Goal: Task Accomplishment & Management: Complete application form

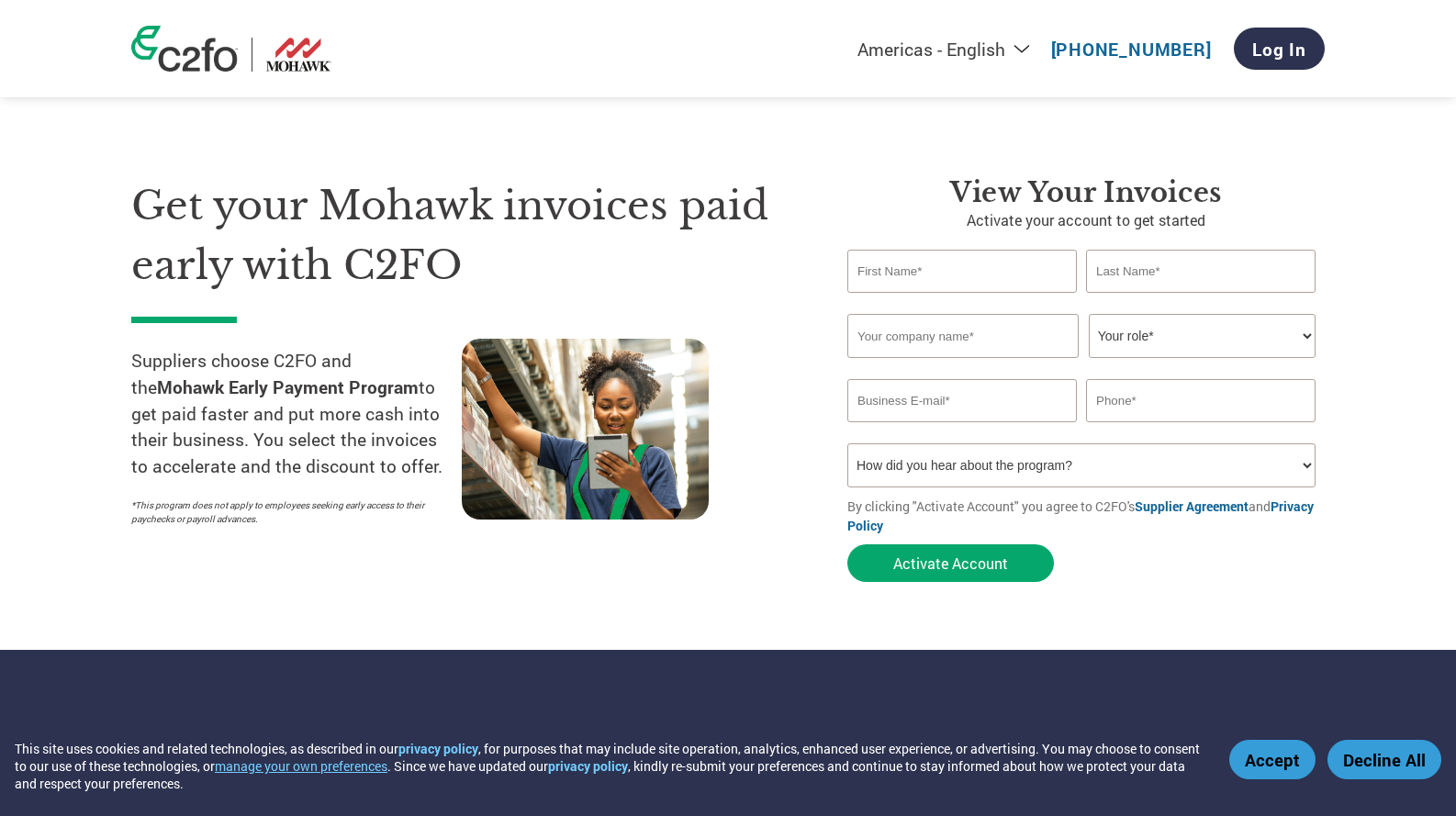
type input "Suddekor"
type input "judith.eheander@us.surteco.com"
type input "(413) 821-9023"
click at [1014, 271] on input "text" at bounding box center [961, 270] width 229 height 43
type input "Judith"
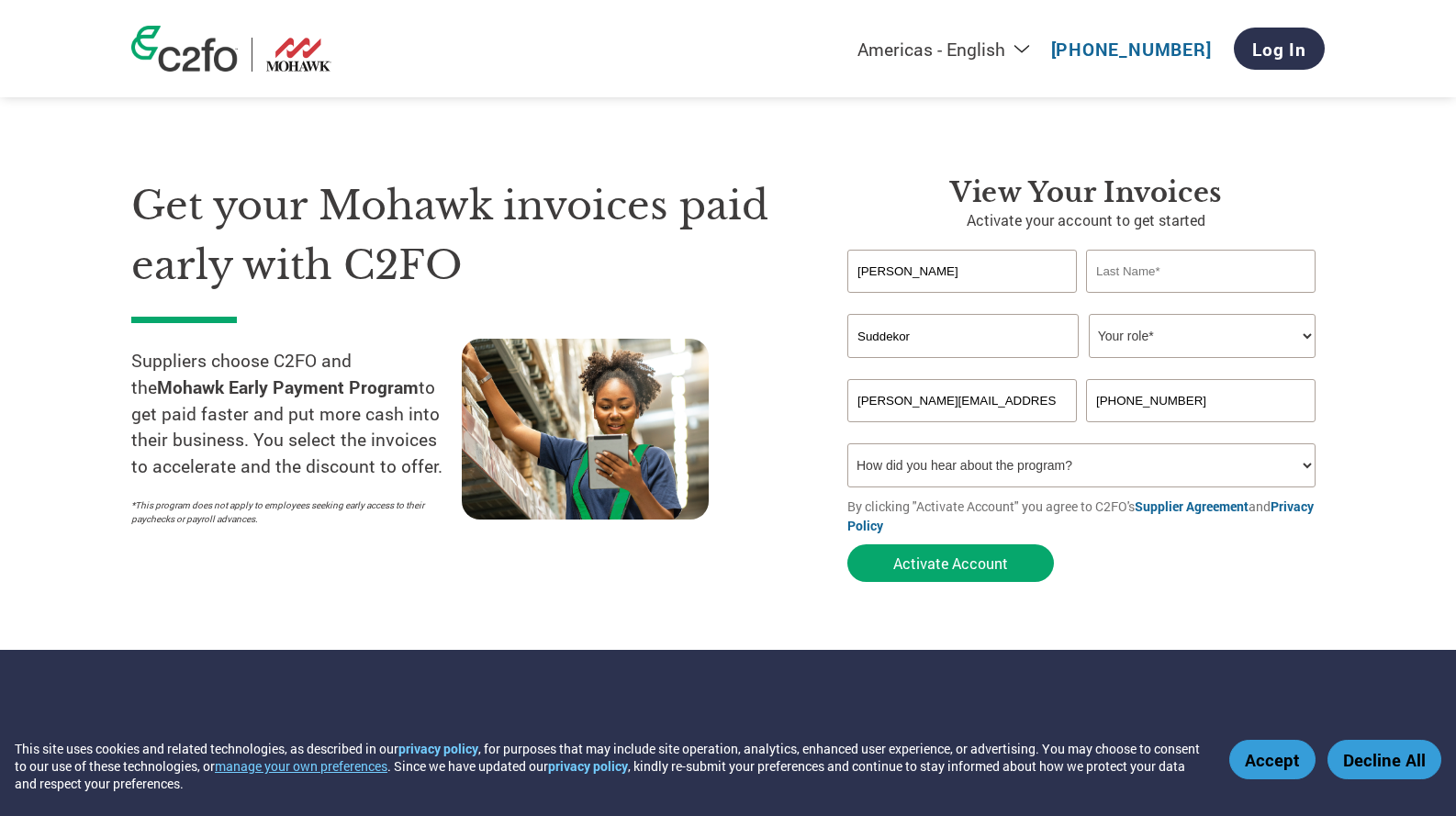
type input "Eheander"
type input "Surteco"
type input "4132148078"
drag, startPoint x: 912, startPoint y: 329, endPoint x: 922, endPoint y: 329, distance: 10.0
click at [914, 329] on input "Surteco" at bounding box center [962, 336] width 231 height 44
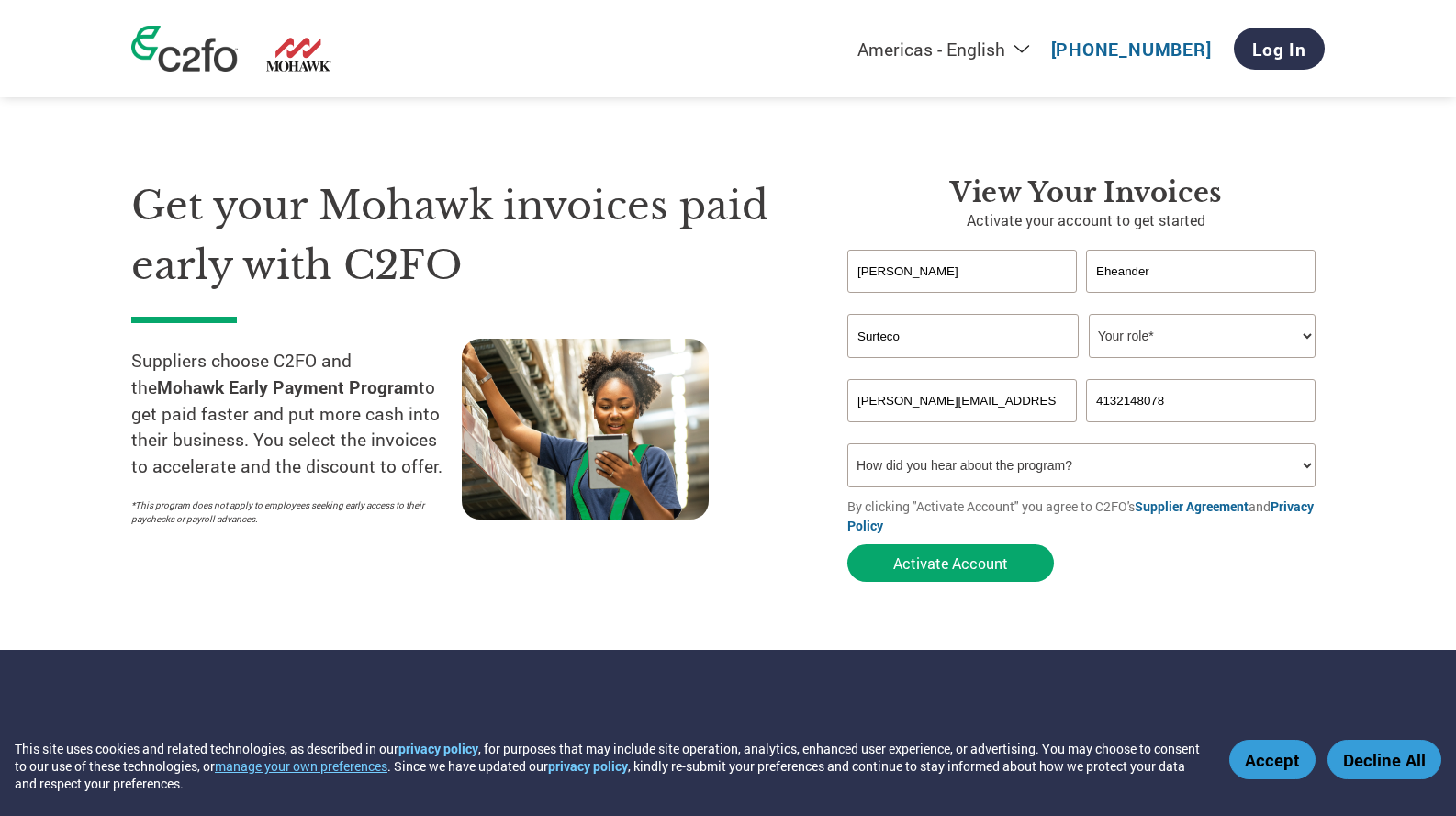
click at [1158, 325] on select "Your role* CFO Controller Credit Manager Finance Director Treasurer CEO Preside…" at bounding box center [1202, 336] width 226 height 44
click at [1380, 367] on section "Get your Mohawk invoices paid early with C2FO Suppliers choose C2FO and the Moh…" at bounding box center [728, 361] width 1456 height 577
click at [1247, 341] on select "Your role* CFO Controller Credit Manager Finance Director Treasurer CEO Preside…" at bounding box center [1202, 336] width 226 height 44
select select "OTHER"
click at [1089, 314] on select "Your role* CFO Controller Credit Manager Finance Director Treasurer CEO Preside…" at bounding box center [1202, 336] width 226 height 44
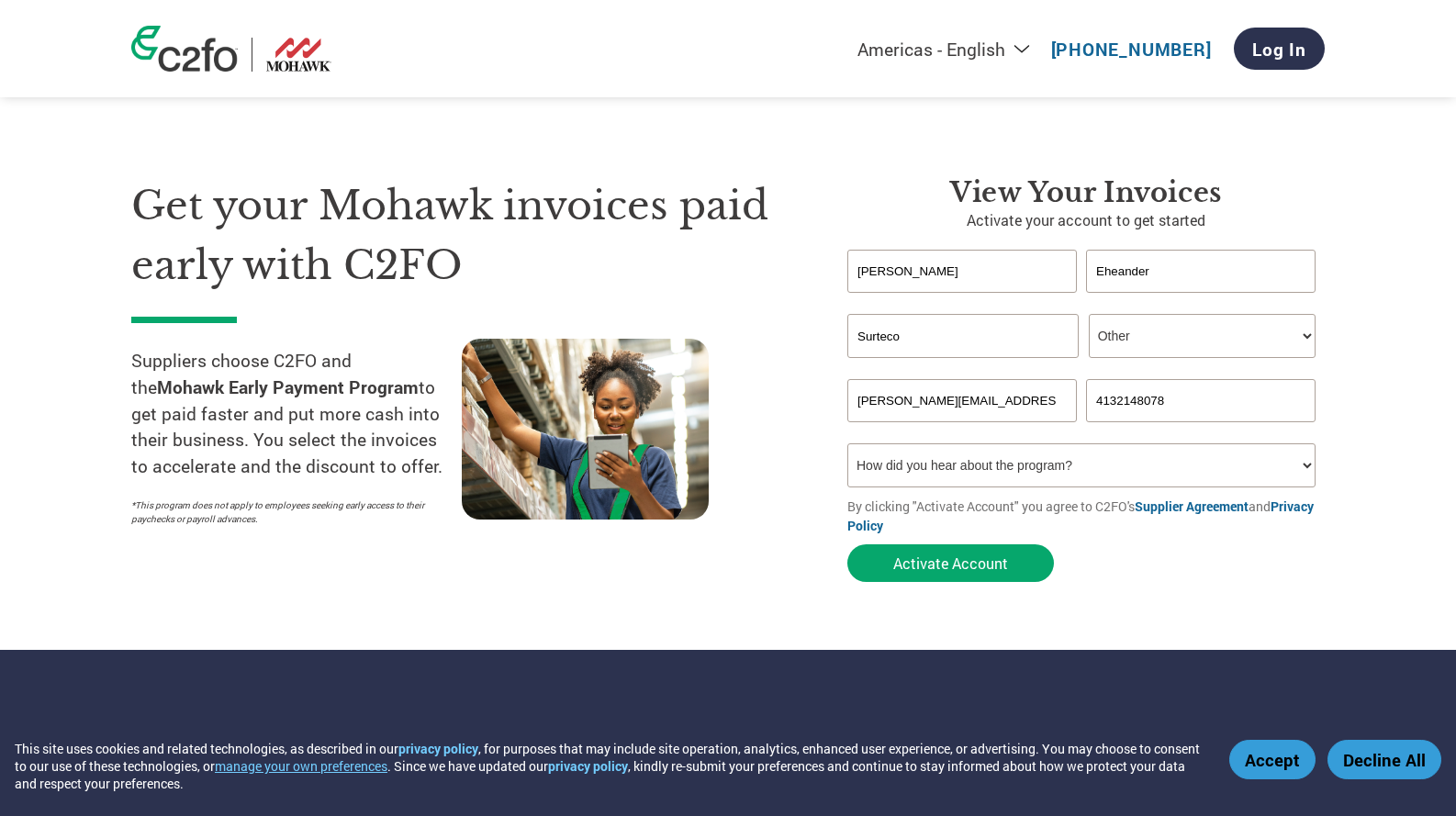
click at [1234, 469] on select "How did you hear about the program? Received a letter Email Social Media Online…" at bounding box center [1082, 466] width 469 height 44
select select "Email"
click at [847, 444] on select "How did you hear about the program? Received a letter Email Social Media Online…" at bounding box center [1082, 466] width 469 height 44
click at [935, 342] on input "Surteco" at bounding box center [962, 336] width 231 height 44
drag, startPoint x: 962, startPoint y: 333, endPoint x: 704, endPoint y: 324, distance: 258.2
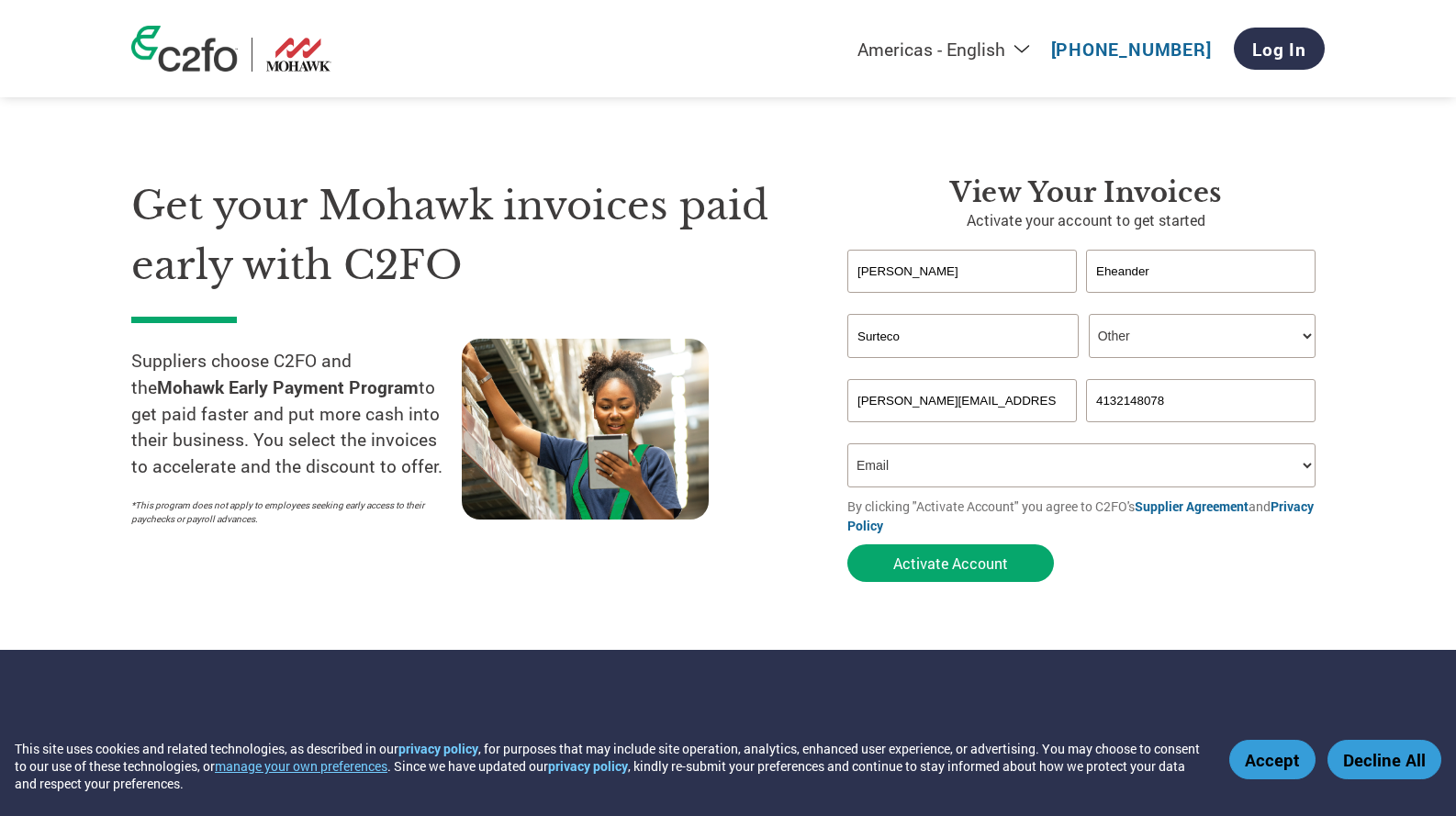
click at [709, 338] on div "Get your Mohawk invoices paid early with C2FO Suppliers choose C2FO and the Moh…" at bounding box center [728, 347] width 1194 height 488
drag, startPoint x: 1007, startPoint y: 343, endPoint x: 975, endPoint y: 346, distance: 32.1
click at [975, 346] on input "Surteco North America Inc." at bounding box center [962, 336] width 231 height 44
click at [1055, 341] on input "Surteco North America" at bounding box center [962, 336] width 231 height 44
type input "Surteco North America"
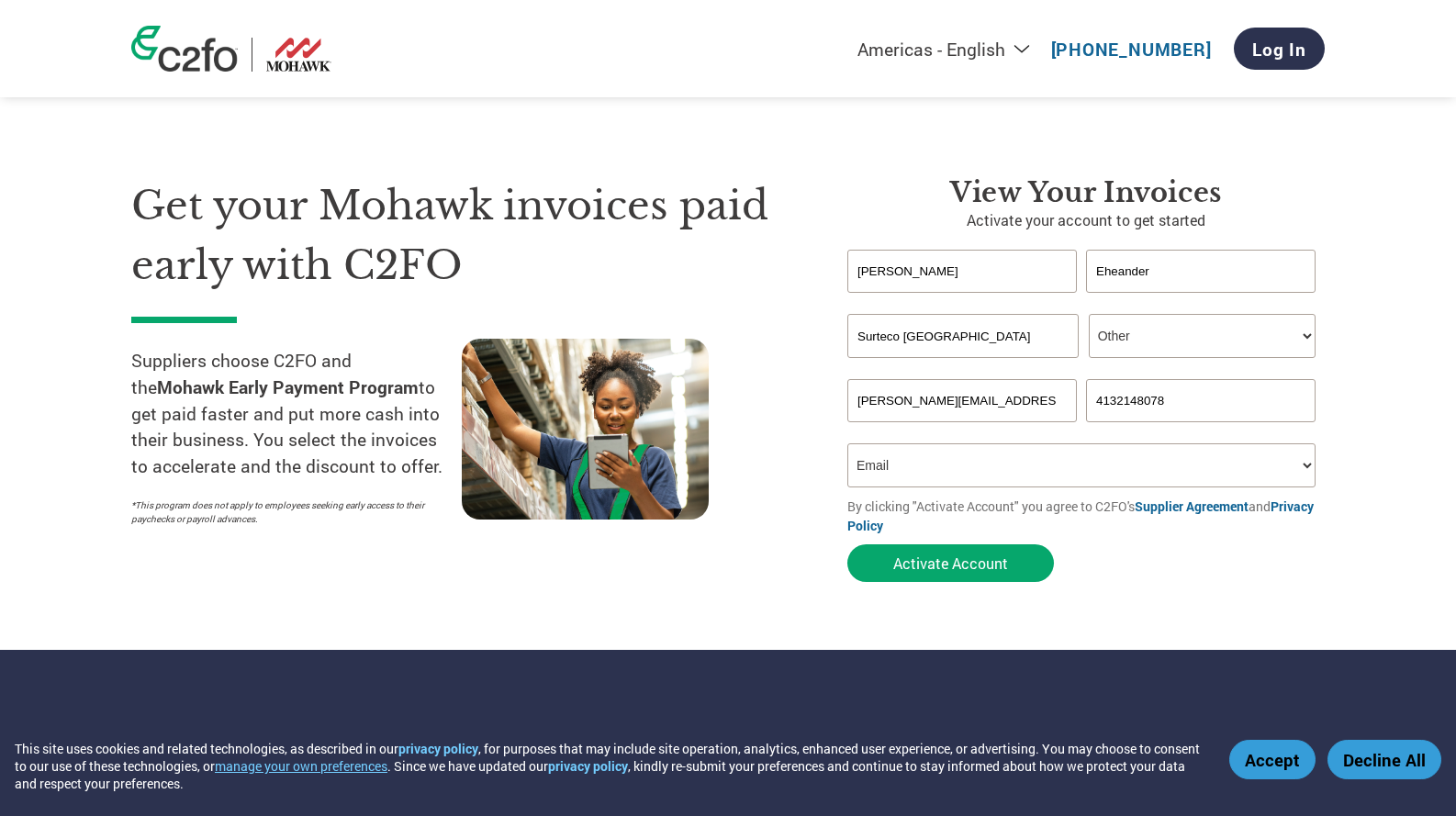
click at [793, 305] on div "Get your Mohawk invoices paid early with C2FO Suppliers choose C2FO and the Moh…" at bounding box center [475, 384] width 688 height 415
click at [920, 472] on select "How did you hear about the program? Received a letter Email Social Media Online…" at bounding box center [1082, 466] width 469 height 44
click at [956, 570] on button "Activate Account" at bounding box center [950, 563] width 207 height 38
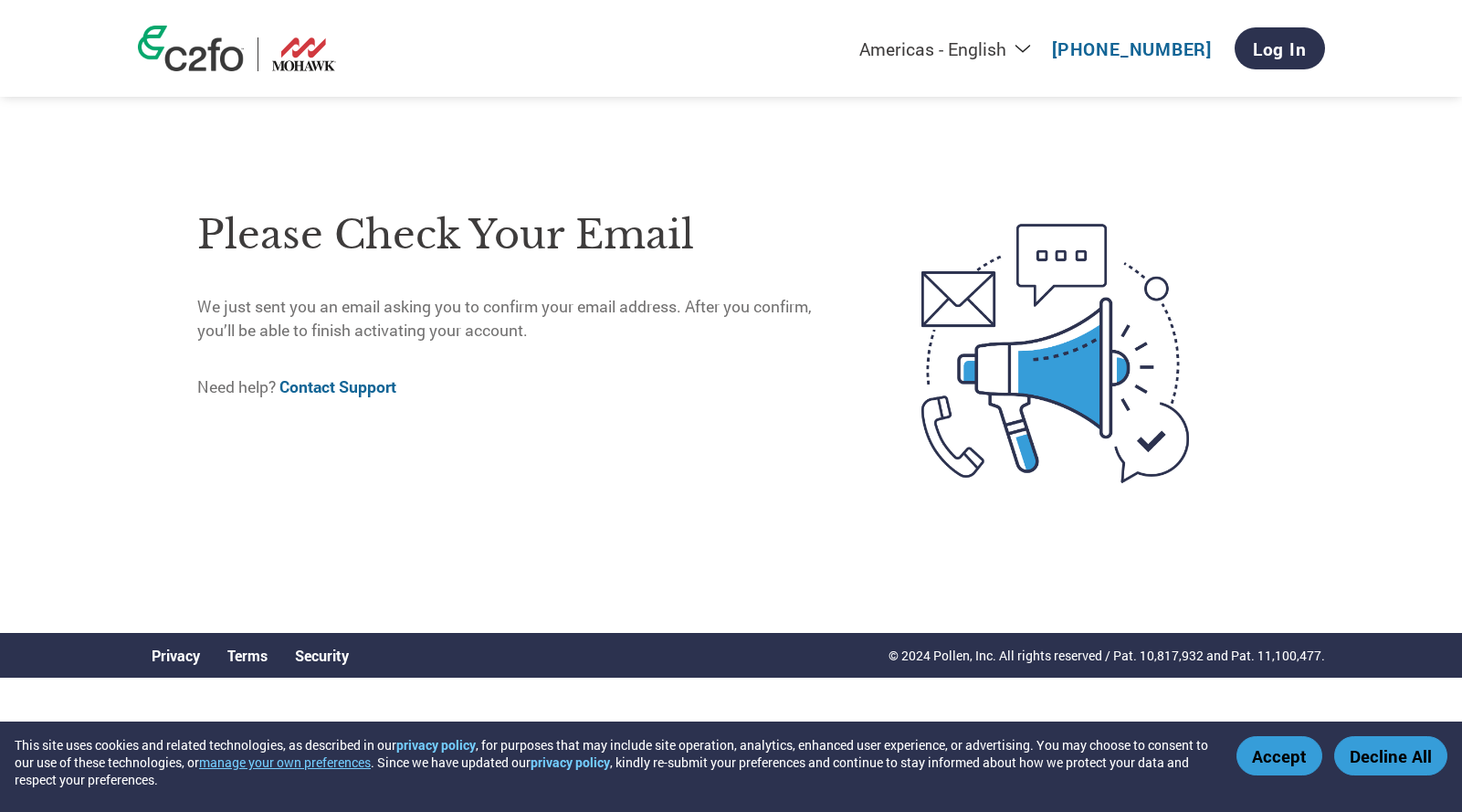
click at [63, 244] on div "Americas - English Américas - Español Américas - Português Amériques - Français…" at bounding box center [731, 302] width 1462 height 605
click at [64, 361] on div "Americas - English Américas - Español Américas - Português Amériques - Français…" at bounding box center [731, 302] width 1462 height 605
click at [1273, 53] on link "Log In" at bounding box center [1278, 48] width 91 height 42
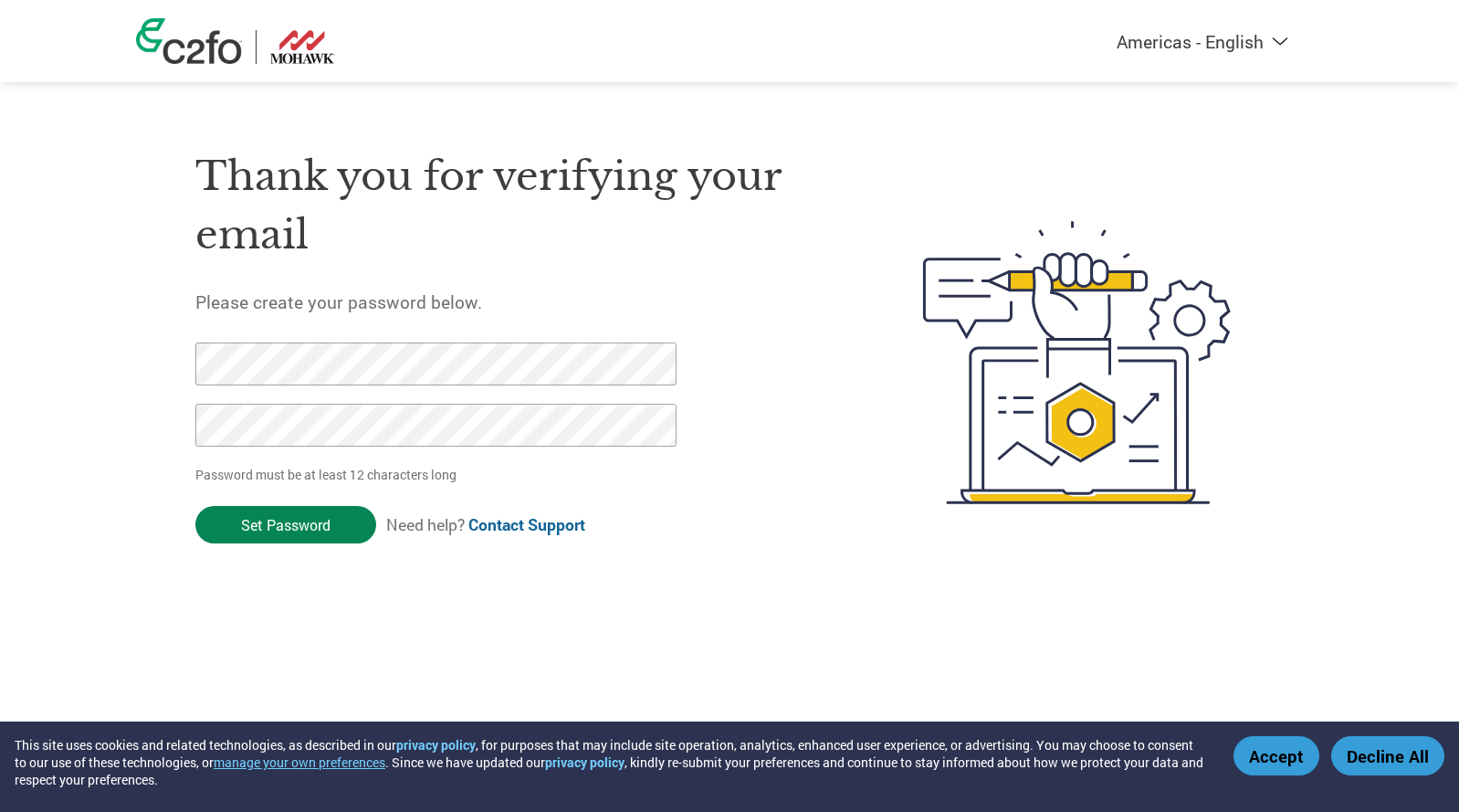
click at [309, 512] on input "Set Password" at bounding box center [285, 525] width 181 height 38
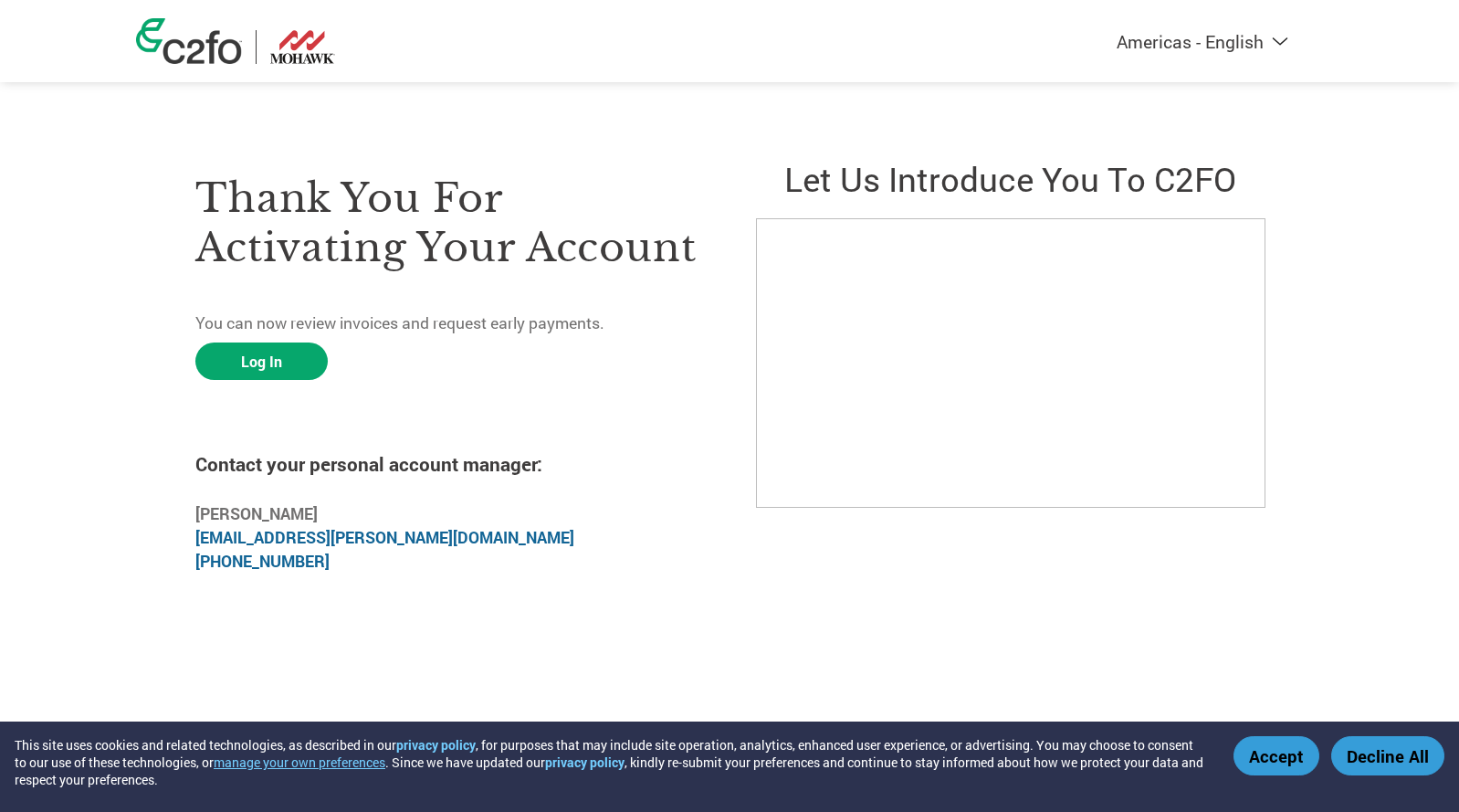
click at [1370, 393] on div "Americas - English Américas - Español Américas - Português Amériques - Français…" at bounding box center [729, 288] width 1459 height 578
click at [278, 371] on link "Log In" at bounding box center [262, 362] width 132 height 38
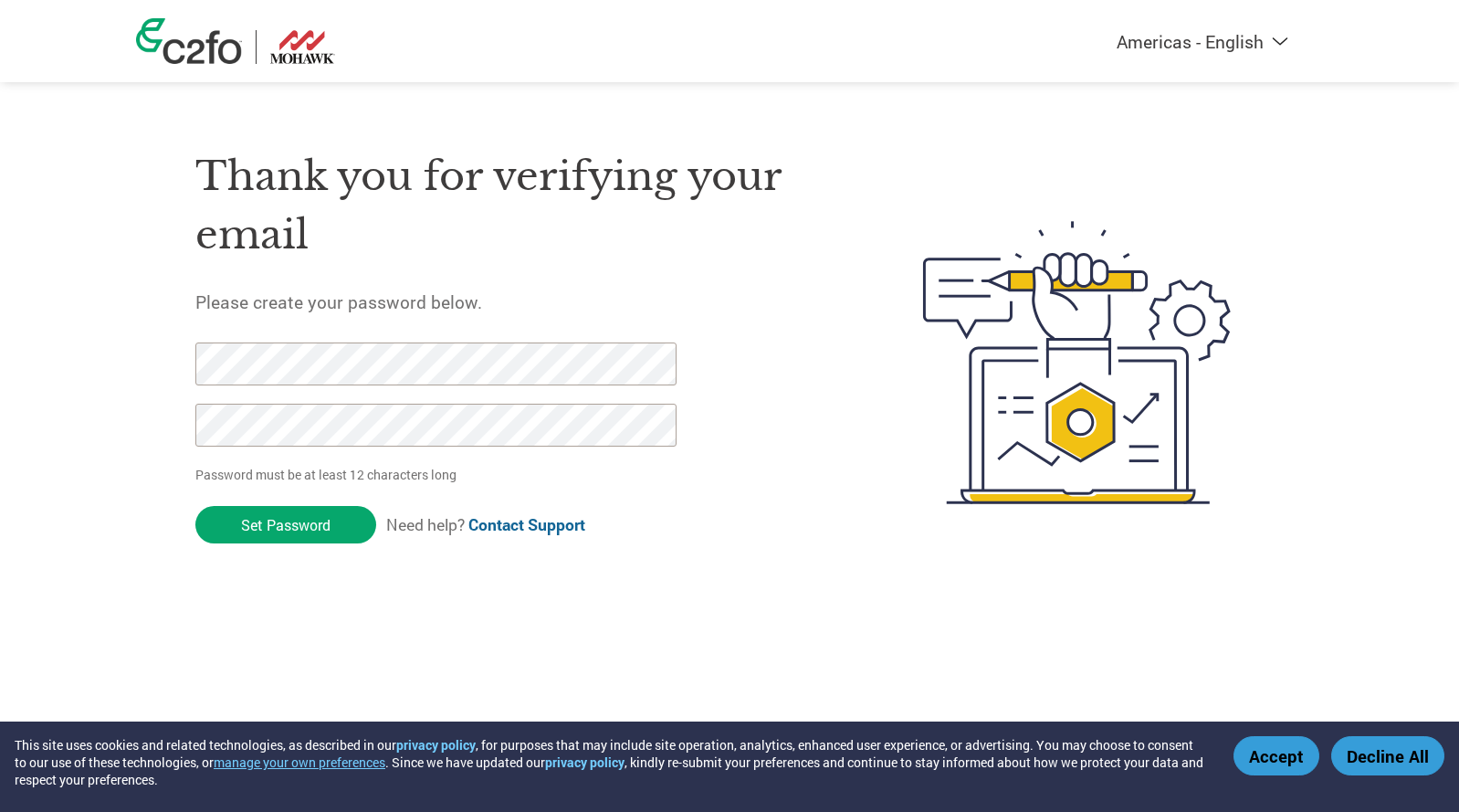
click at [318, 48] on img at bounding box center [303, 47] width 65 height 34
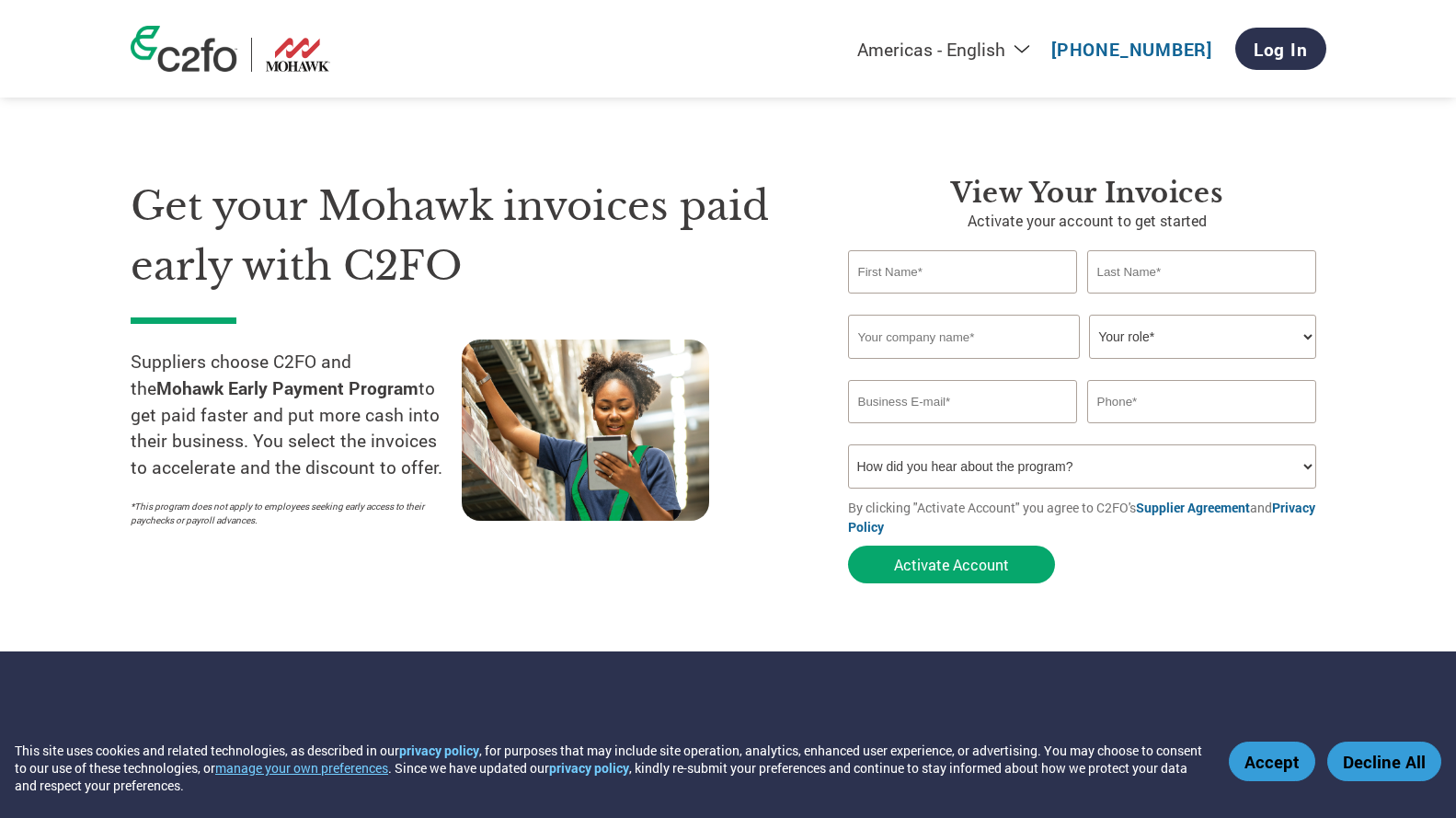
click at [309, 71] on img at bounding box center [298, 55] width 66 height 34
click at [1284, 48] on link "Log In" at bounding box center [1281, 49] width 91 height 43
